Goal: Information Seeking & Learning: Learn about a topic

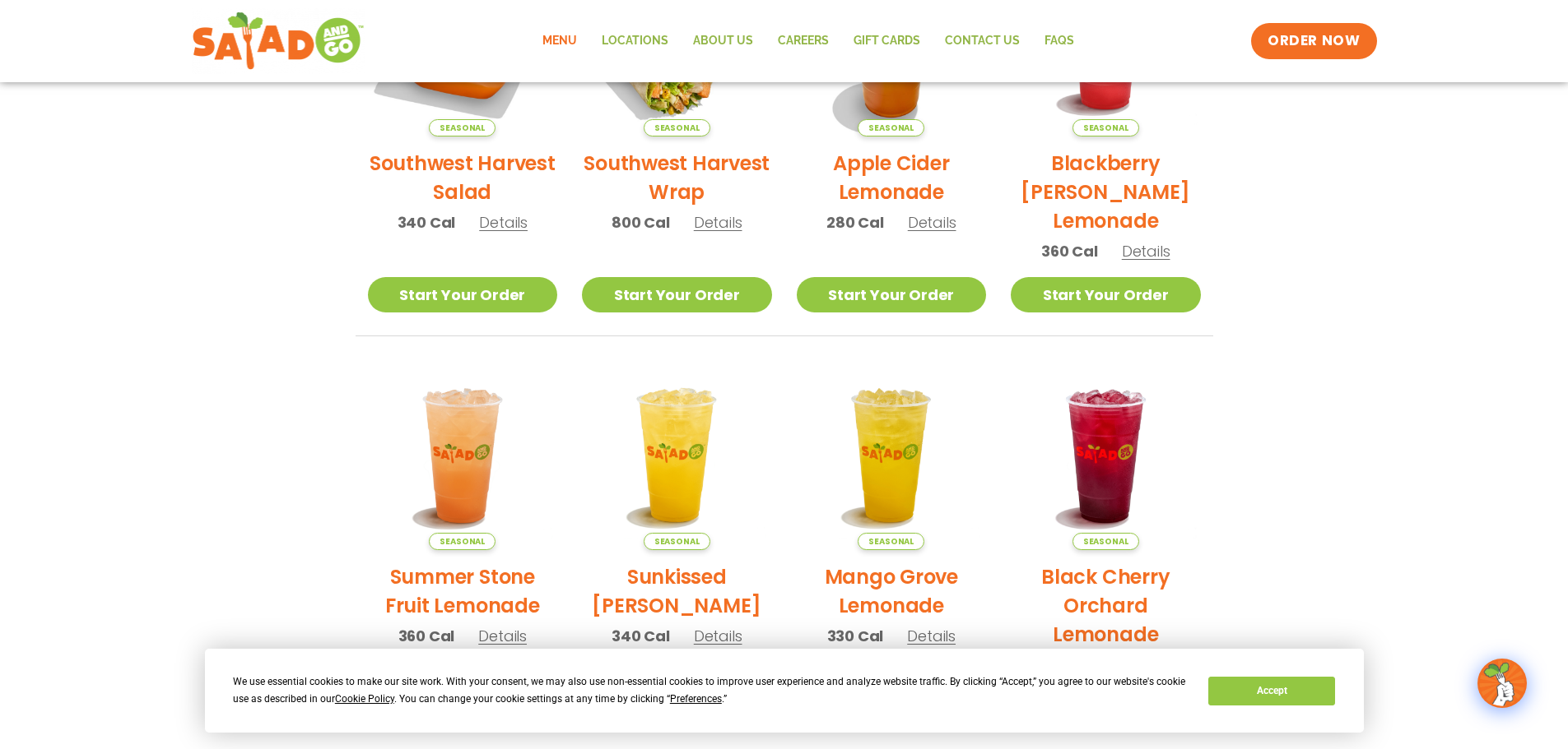
scroll to position [882, 0]
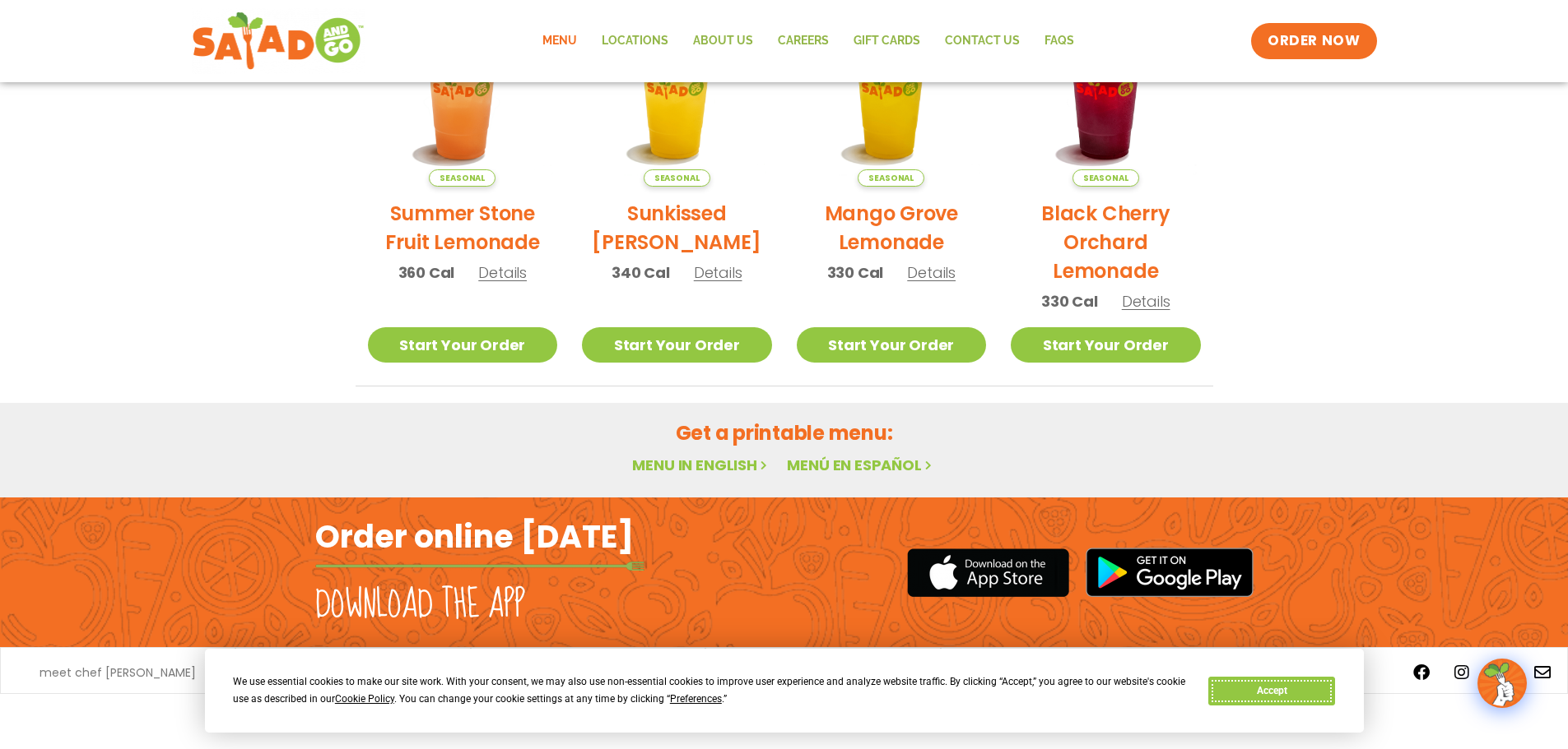
click at [1296, 686] on button "Accept" at bounding box center [1271, 691] width 126 height 29
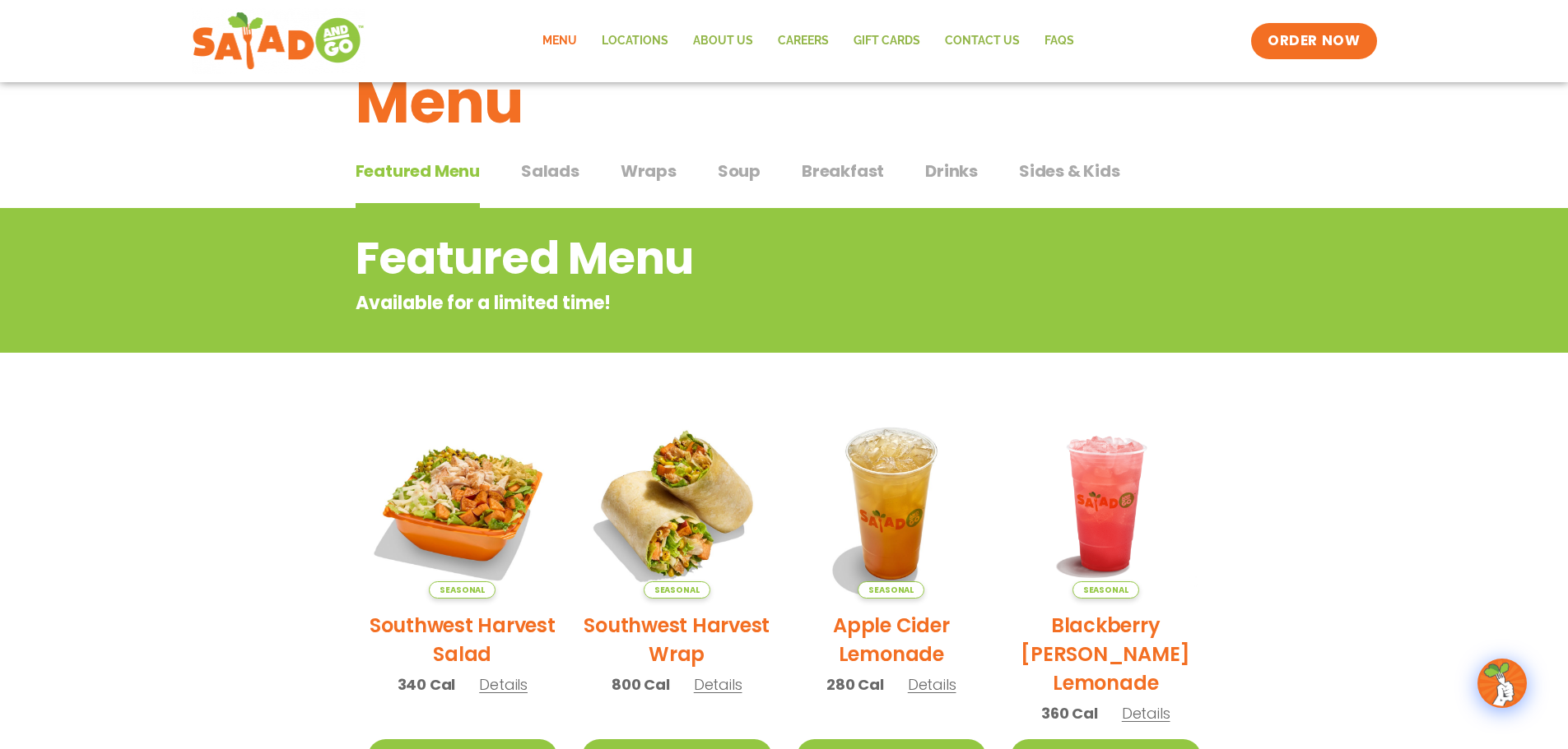
scroll to position [0, 0]
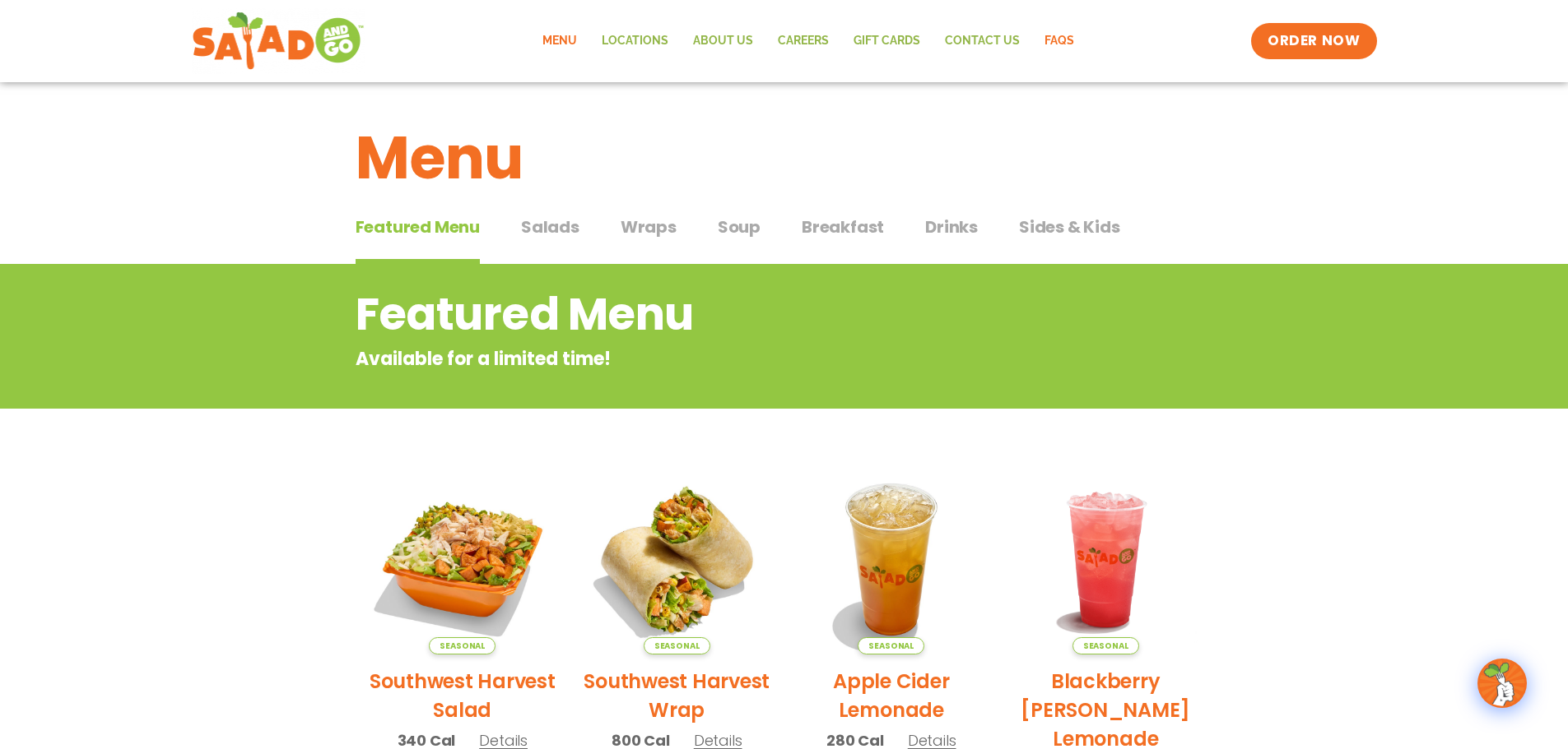
click at [1055, 40] on link "FAQs" at bounding box center [1059, 41] width 55 height 38
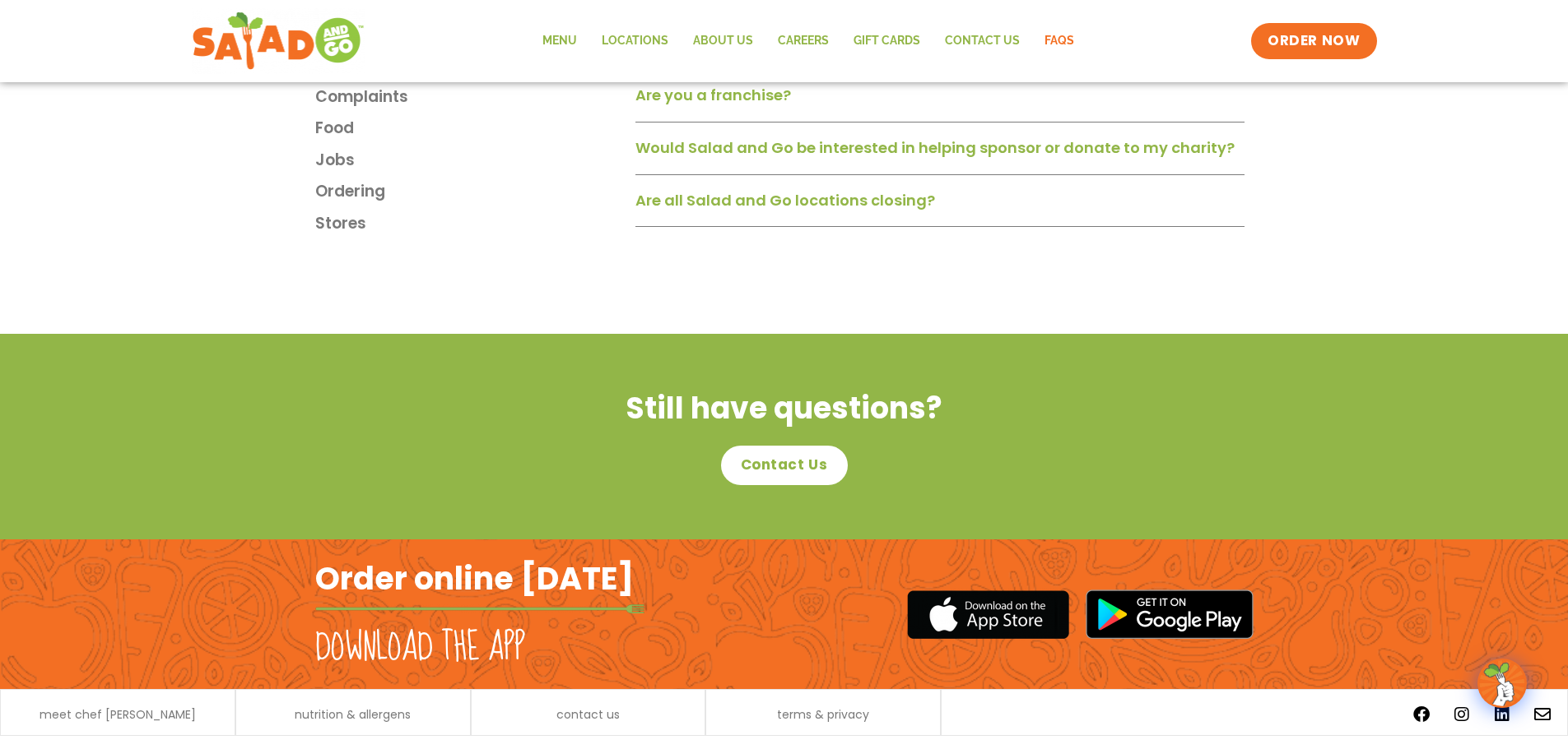
scroll to position [2713, 0]
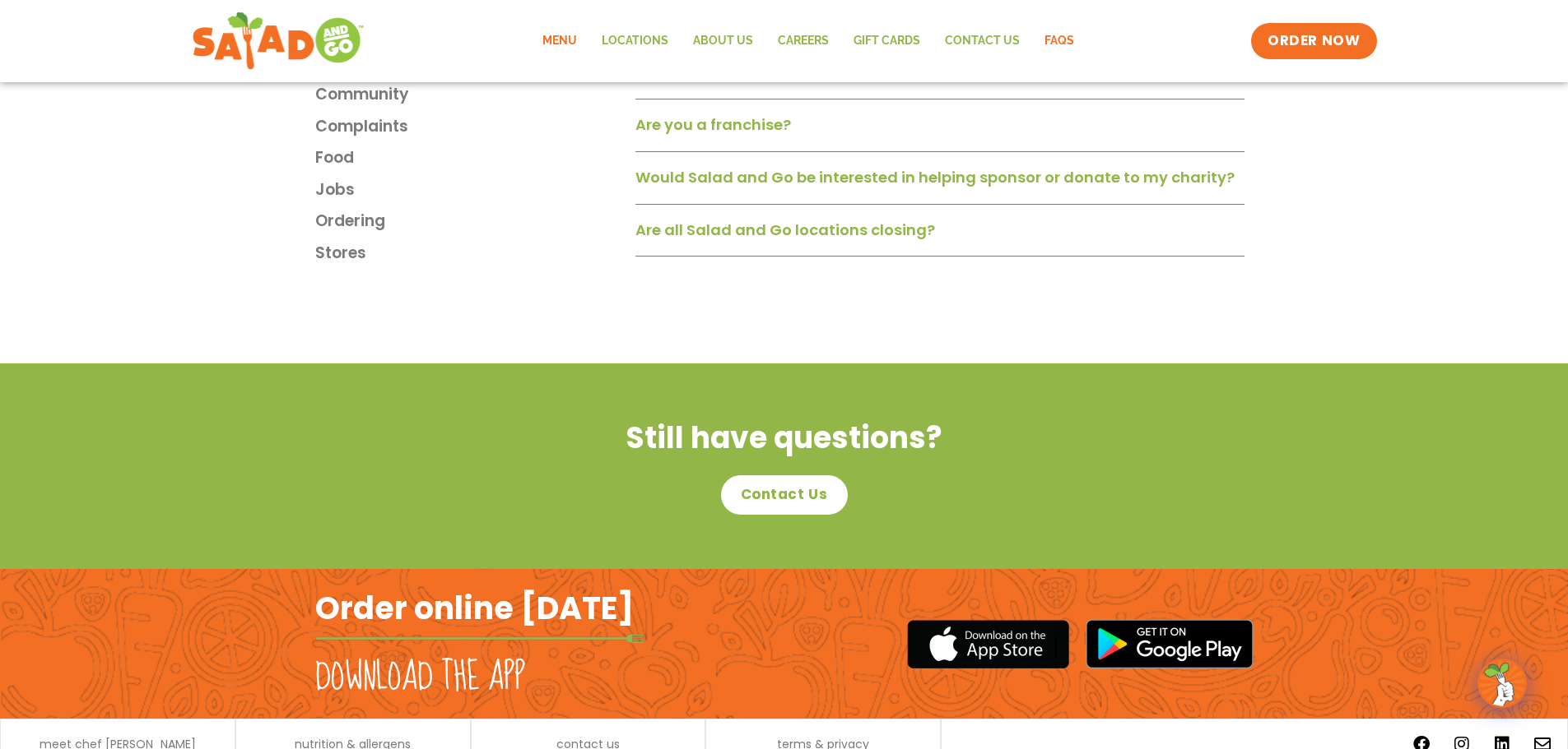
click at [577, 33] on link "Menu" at bounding box center [559, 41] width 59 height 38
